Goal: Task Accomplishment & Management: Manage account settings

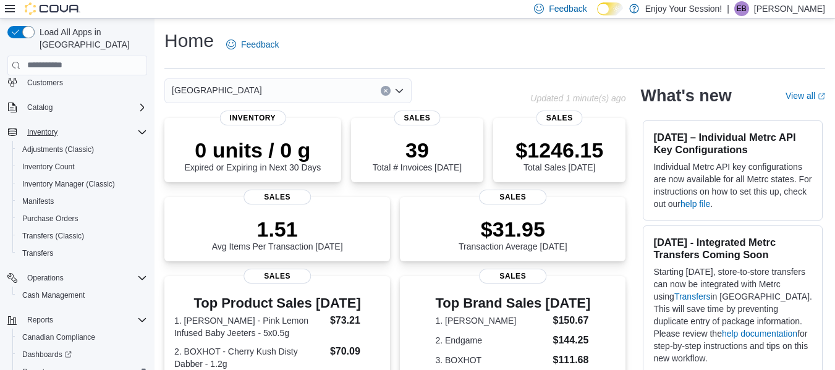
scroll to position [98, 0]
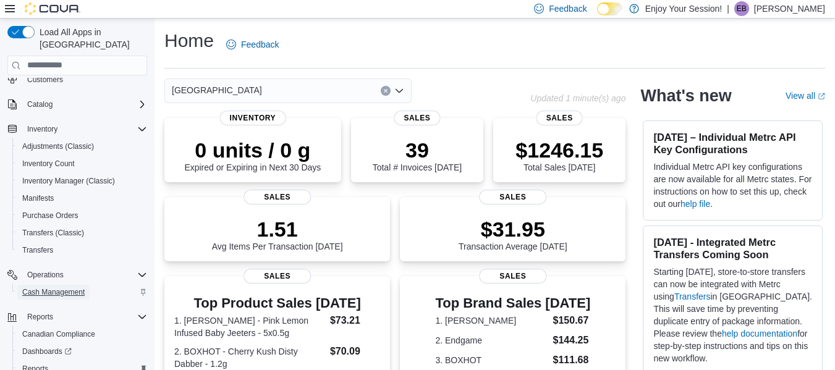
click at [44, 287] on span "Cash Management" at bounding box center [53, 292] width 62 height 10
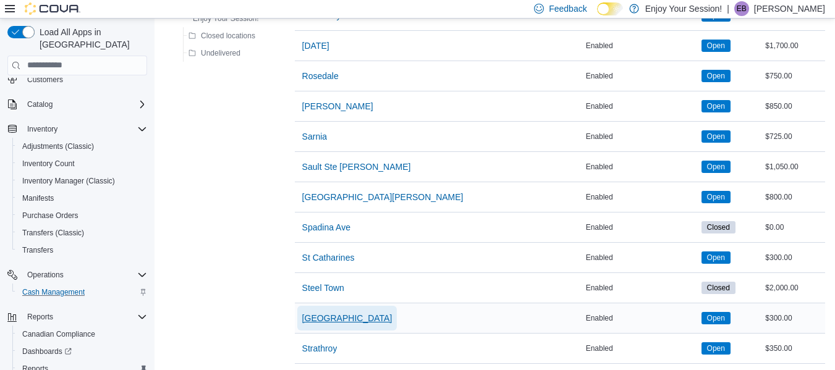
click at [323, 320] on span "[GEOGRAPHIC_DATA]" at bounding box center [347, 318] width 90 height 12
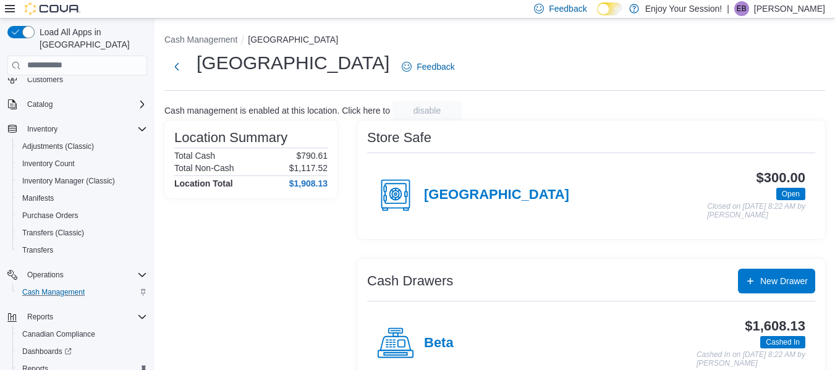
scroll to position [96, 0]
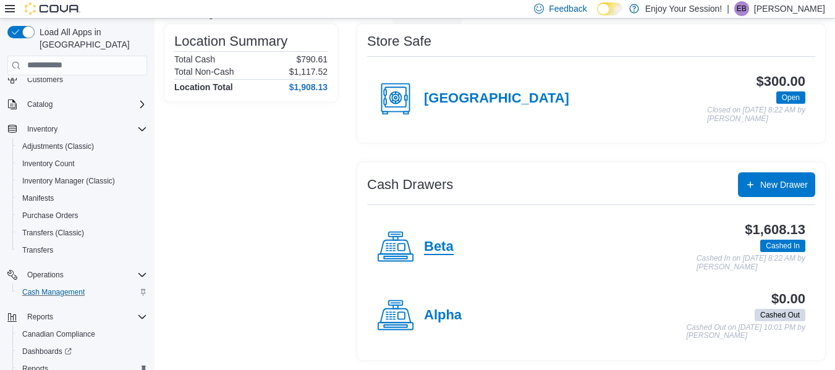
click at [439, 246] on h4 "Beta" at bounding box center [439, 247] width 30 height 16
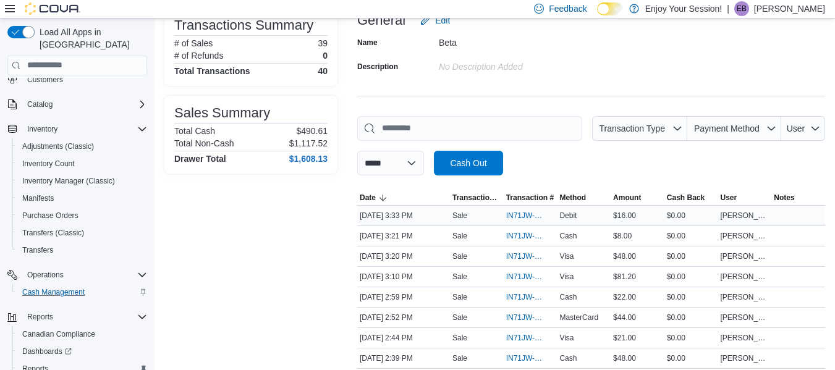
scroll to position [96, 0]
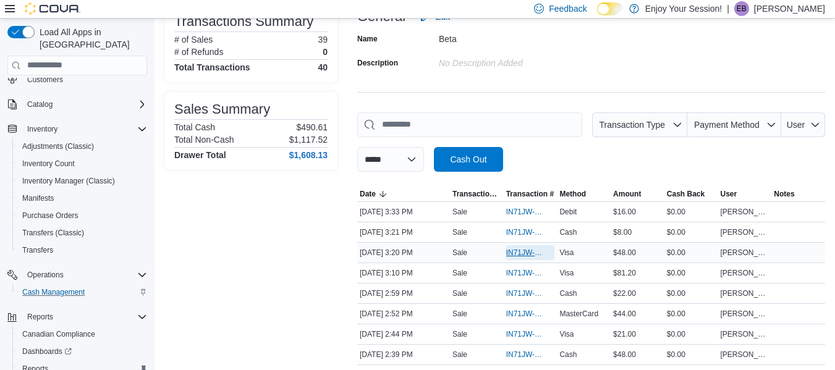
click at [516, 253] on span "IN71JW-7364697" at bounding box center [524, 253] width 36 height 10
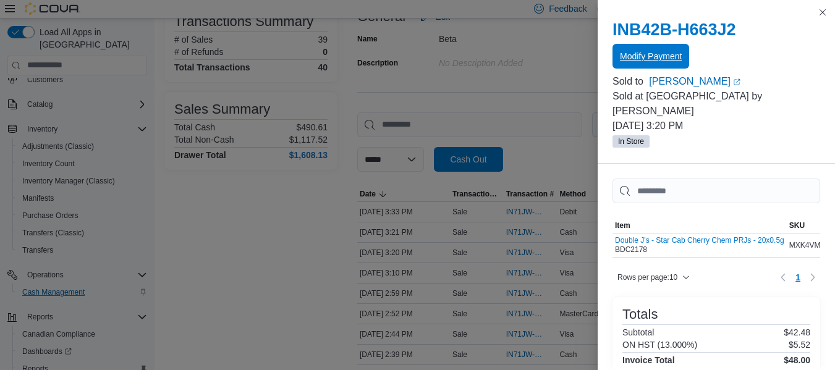
click at [663, 59] on span "Modify Payment" at bounding box center [651, 56] width 62 height 12
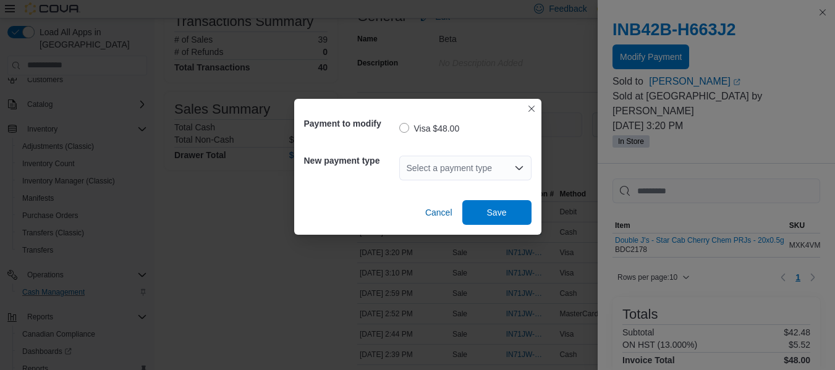
click at [496, 166] on div "Select a payment type" at bounding box center [465, 168] width 132 height 25
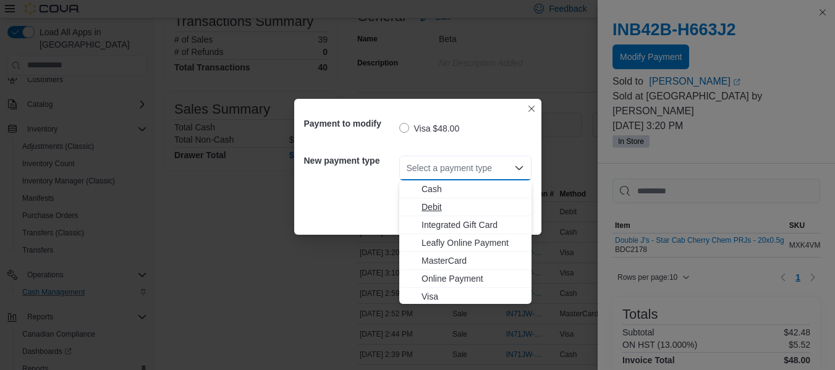
click at [431, 206] on span "Debit" at bounding box center [473, 207] width 103 height 12
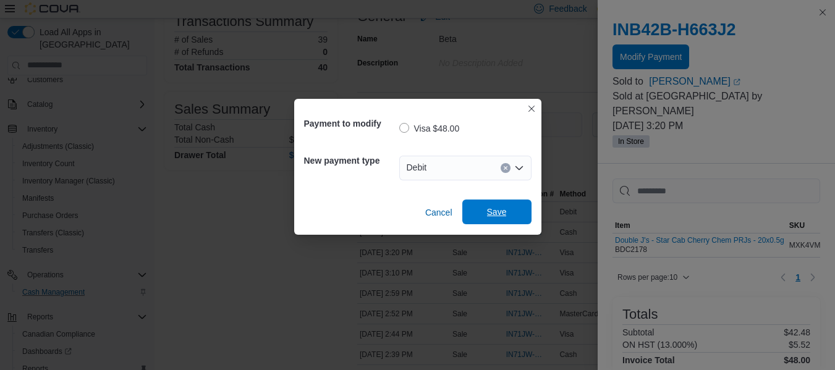
click at [520, 209] on span "Save" at bounding box center [497, 212] width 54 height 25
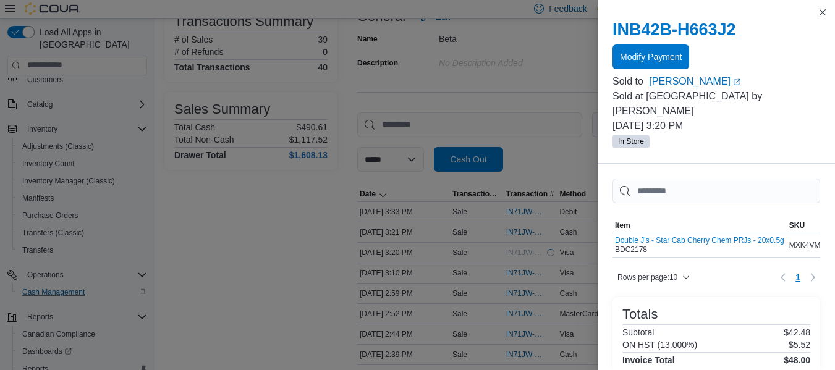
scroll to position [0, 0]
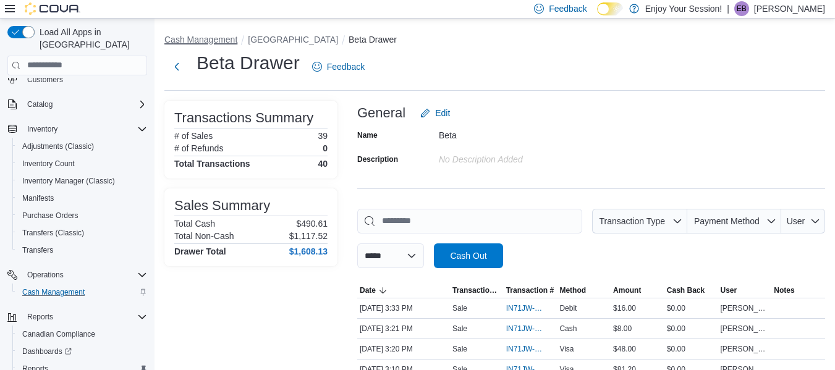
click at [215, 41] on button "Cash Management" at bounding box center [200, 40] width 73 height 10
